Goal: Information Seeking & Learning: Compare options

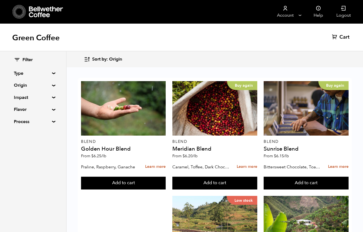
scroll to position [163, 0]
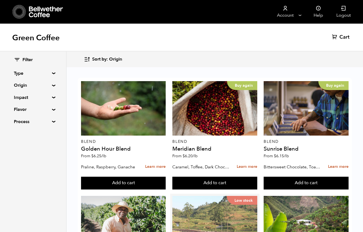
click at [211, 196] on div "Low stock" at bounding box center [214, 223] width 85 height 54
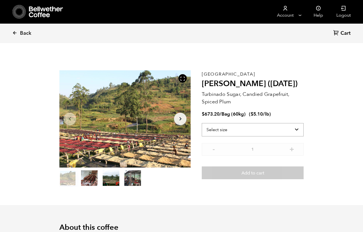
scroll to position [241, 238]
drag, startPoint x: 264, startPoint y: 84, endPoint x: 204, endPoint y: 84, distance: 60.8
click at [204, 84] on h2 "Kayanza Gakenke (MAR 25)" at bounding box center [253, 83] width 102 height 9
copy h2 "Kayanza Gakenke"
select select "bag-3"
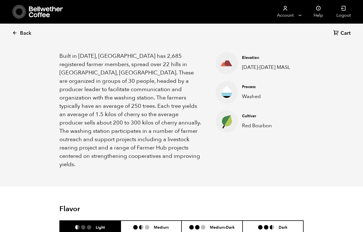
scroll to position [197, 0]
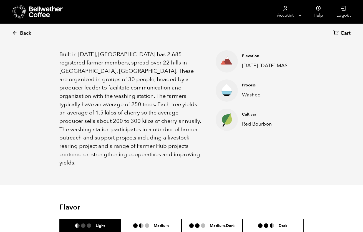
click at [60, 53] on p "Built in 1991, Gakenke station has 2,685 registered farmer members, spread over…" at bounding box center [130, 108] width 142 height 117
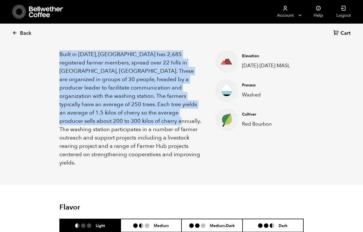
drag, startPoint x: 60, startPoint y: 53, endPoint x: 119, endPoint y: 118, distance: 87.8
click at [119, 118] on p "Built in 1991, Gakenke station has 2,685 registered farmer members, spread over…" at bounding box center [130, 108] width 142 height 117
copy p "Built in 1991, Gakenke station has 2,685 registered farmer members, spread over…"
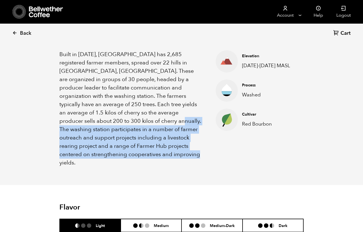
drag, startPoint x: 120, startPoint y: 118, endPoint x: 161, endPoint y: 150, distance: 51.8
click at [161, 150] on p "Built in 1991, Gakenke station has 2,685 registered farmer members, spread over…" at bounding box center [130, 108] width 142 height 117
copy p "The washing station participates in a number of farmer outreach and support pro…"
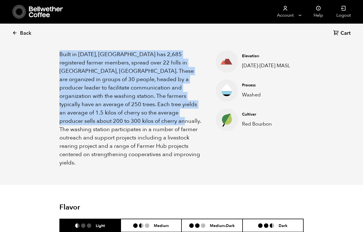
drag, startPoint x: 59, startPoint y: 52, endPoint x: 120, endPoint y: 118, distance: 90.1
click at [120, 118] on p "Built in 1991, Gakenke station has 2,685 registered farmer members, spread over…" at bounding box center [130, 108] width 142 height 117
copy p "Built in 1991, Gakenke station has 2,685 registered farmer members, spread over…"
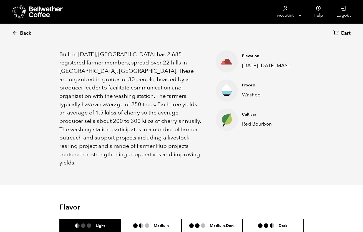
click at [227, 0] on nav "Account Manage Orders Payment methods Documents Help Logout" at bounding box center [229, 12] width 255 height 24
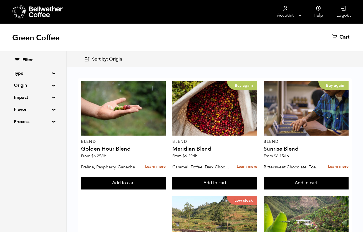
scroll to position [662, 0]
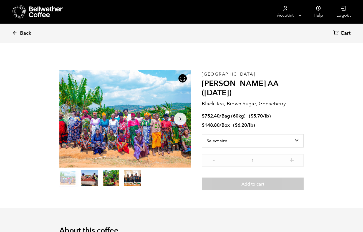
scroll to position [241, 238]
drag, startPoint x: 203, startPoint y: 84, endPoint x: 268, endPoint y: 85, distance: 64.9
click at [268, 85] on h2 "[PERSON_NAME] AA ([DATE])" at bounding box center [253, 88] width 102 height 19
click at [257, 85] on h2 "[PERSON_NAME] AA ([DATE])" at bounding box center [253, 88] width 102 height 19
drag, startPoint x: 256, startPoint y: 84, endPoint x: 204, endPoint y: 84, distance: 52.2
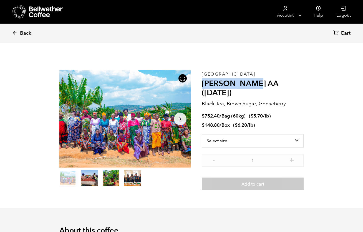
click at [204, 84] on h2 "[PERSON_NAME] AA ([DATE])" at bounding box center [253, 88] width 102 height 19
copy h2 "Usawa Kahawa"
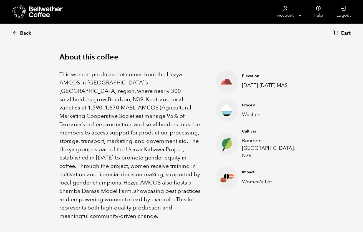
scroll to position [176, 0]
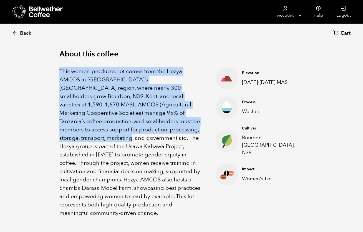
drag, startPoint x: 61, startPoint y: 65, endPoint x: 188, endPoint y: 126, distance: 140.6
click at [188, 126] on p "This women-produced lot comes from the Hezya AMCOS in Tanzania’s Mbozi region, …" at bounding box center [130, 142] width 142 height 150
copy p "This women-produced lot comes from the Hezya AMCOS in Tanzania’s Mbozi region, …"
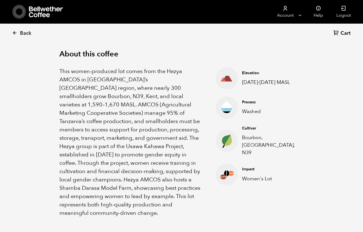
click at [191, 125] on p "This women-produced lot comes from the Hezya AMCOS in Tanzania’s Mbozi region, …" at bounding box center [130, 142] width 142 height 150
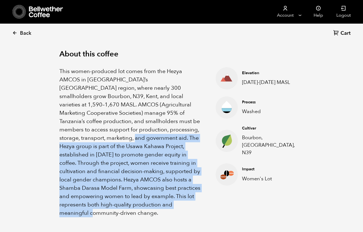
drag, startPoint x: 191, startPoint y: 125, endPoint x: 190, endPoint y: 199, distance: 73.8
click at [190, 199] on p "This women-produced lot comes from the Hezya AMCOS in Tanzania’s Mbozi region, …" at bounding box center [130, 142] width 142 height 150
copy p "he Hezya group is part of the Usawa Kahawa Project, established in 2021 to prom…"
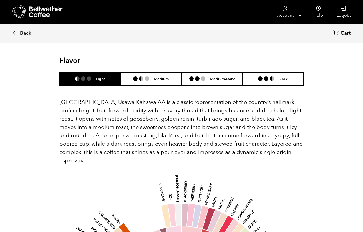
scroll to position [373, 0]
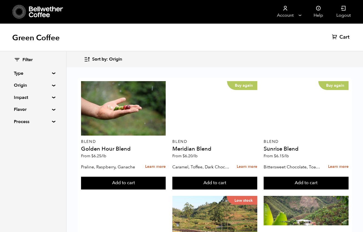
scroll to position [373, 0]
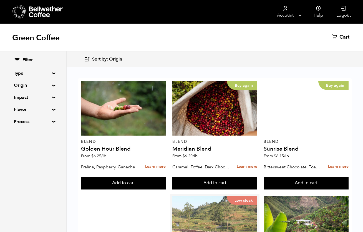
scroll to position [124, 0]
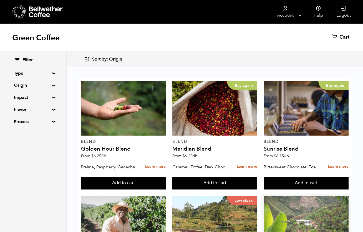
click at [286, 196] on div at bounding box center [306, 223] width 85 height 54
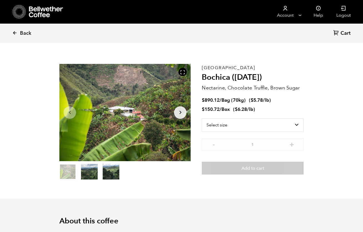
scroll to position [6, 0]
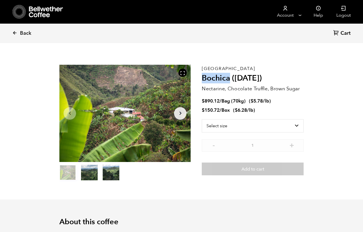
drag, startPoint x: 202, startPoint y: 77, endPoint x: 230, endPoint y: 77, distance: 27.7
click at [230, 77] on h2 "Bochica (JUN 25)" at bounding box center [253, 78] width 102 height 9
copy h2 "Bochica"
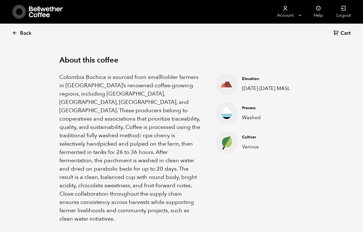
scroll to position [169, 0]
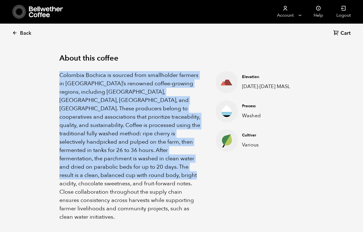
drag, startPoint x: 60, startPoint y: 74, endPoint x: 194, endPoint y: 168, distance: 163.4
click at [194, 168] on p "Colombia Bochica is sourced from smallholder farmers in Colombia’s renowned cof…" at bounding box center [130, 146] width 142 height 150
copy p "Colombia Bochica is sourced from smallholder farmers in Colombia’s renowned cof…"
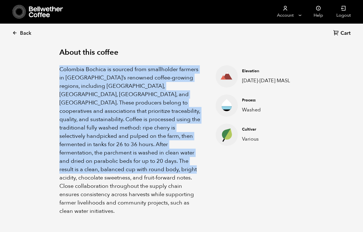
scroll to position [176, 0]
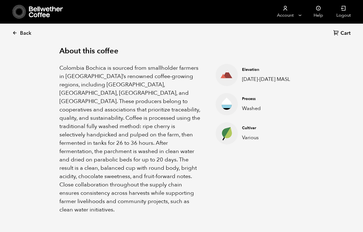
click at [62, 168] on p "Colombia Bochica is sourced from smallholder farmers in Colombia’s renowned cof…" at bounding box center [130, 139] width 142 height 150
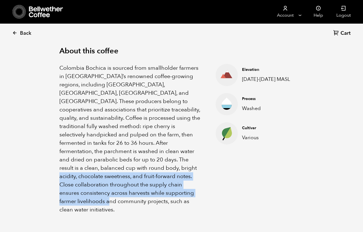
drag, startPoint x: 60, startPoint y: 167, endPoint x: 116, endPoint y: 192, distance: 61.0
click at [116, 192] on p "Colombia Bochica is sourced from smallholder farmers in Colombia’s renowned cof…" at bounding box center [130, 139] width 142 height 150
copy p "Close collaboration throughout the supply chain ensures consistency across harv…"
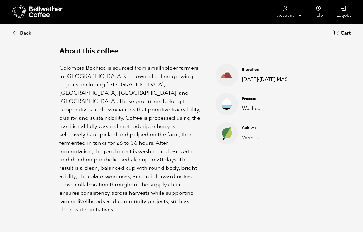
click at [262, 150] on ul "Elevation 1300-1900 MASL Process Washed Cultivar Various" at bounding box center [250, 139] width 97 height 150
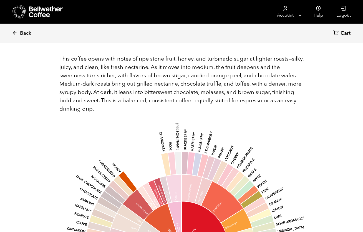
scroll to position [424, 0]
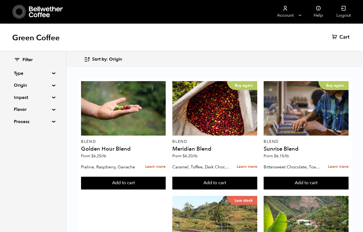
scroll to position [250, 0]
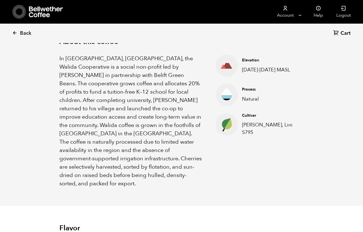
scroll to position [186, 0]
click at [60, 59] on p "In Tlogosari Village, East Java, the Walida Cooperative is a social non-profit …" at bounding box center [130, 120] width 142 height 133
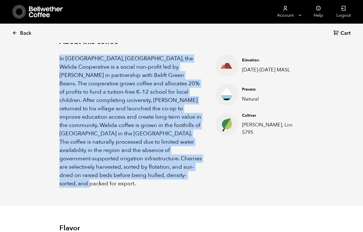
drag, startPoint x: 60, startPoint y: 59, endPoint x: 180, endPoint y: 173, distance: 165.3
click at [180, 173] on p "In Tlogosari Village, East Java, the Walida Cooperative is a social non-profit …" at bounding box center [130, 120] width 142 height 133
copy p "In Tlogosari Village, East Java, the Walida Cooperative is a social non-profit …"
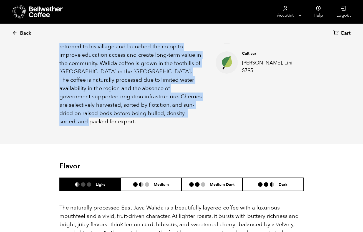
scroll to position [251, 0]
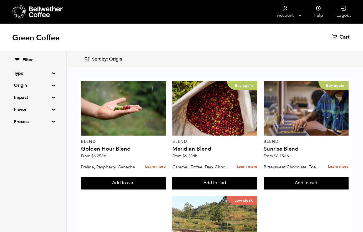
scroll to position [469, 0]
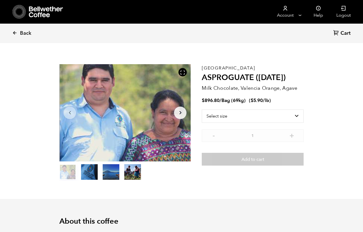
scroll to position [7, 0]
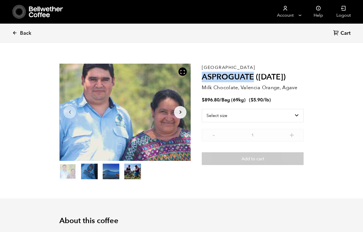
drag, startPoint x: 204, startPoint y: 77, endPoint x: 252, endPoint y: 77, distance: 48.0
click at [252, 77] on h2 "ASPROGUATE ([DATE])" at bounding box center [253, 76] width 102 height 9
copy h2 "ASPROGUATE"
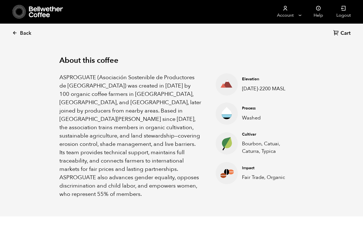
scroll to position [166, 0]
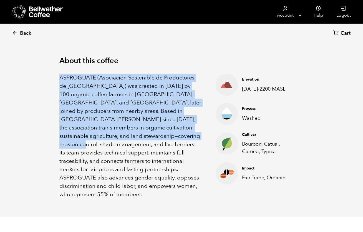
drag, startPoint x: 60, startPoint y: 77, endPoint x: 198, endPoint y: 132, distance: 148.3
click at [198, 132] on p "ASPROGUATE (Asociación Sostenible de Productores de Guatemala) was created in 2…" at bounding box center [130, 136] width 142 height 125
copy p "ASPROGUATE (Asociación Sostenible de Productores de Guatemala) was created in 2…"
click at [198, 133] on p "ASPROGUATE (Asociación Sostenible de Productores de Guatemala) was created in 2…" at bounding box center [130, 136] width 142 height 125
drag, startPoint x: 197, startPoint y: 136, endPoint x: 60, endPoint y: 77, distance: 149.2
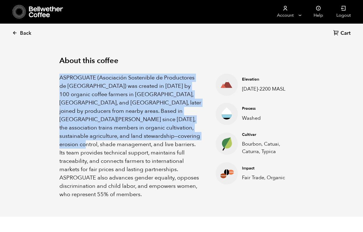
click at [60, 77] on p "ASPROGUATE (Asociación Sostenible de Productores de Guatemala) was created in 2…" at bounding box center [130, 136] width 142 height 125
copy p "ASPROGUATE (Asociación Sostenible de Productores de Guatemala) was created in 2…"
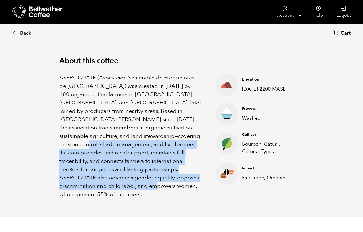
drag, startPoint x: 56, startPoint y: 143, endPoint x: 181, endPoint y: 192, distance: 133.9
click at [181, 192] on div "About this coffee ASPROGUATE (Asociación Sostenible de Productores de Guatemala…" at bounding box center [182, 127] width 272 height 178
copy p "Its team provides technical support, maintains full traceability, and connects …"
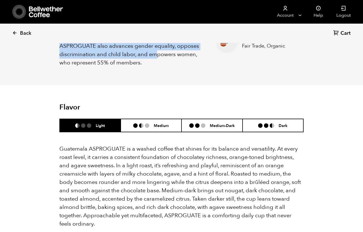
scroll to position [366, 0]
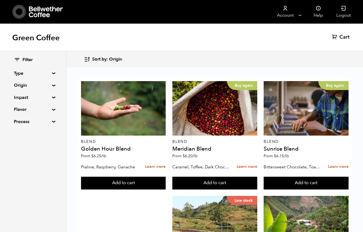
scroll to position [658, 0]
